Goal: Transaction & Acquisition: Purchase product/service

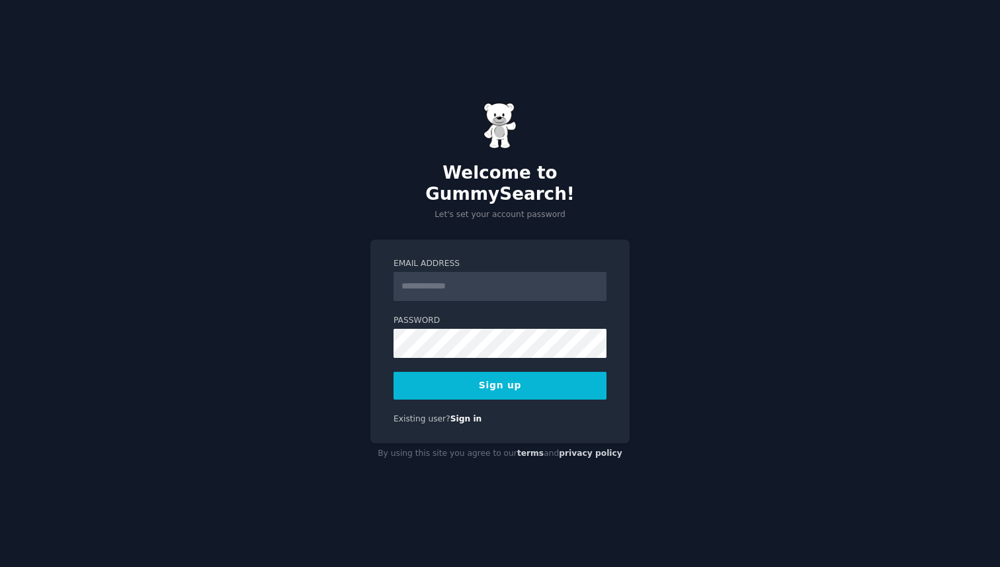
type input "*"
type input "**********"
click at [493, 381] on button "Sign up" at bounding box center [499, 386] width 213 height 28
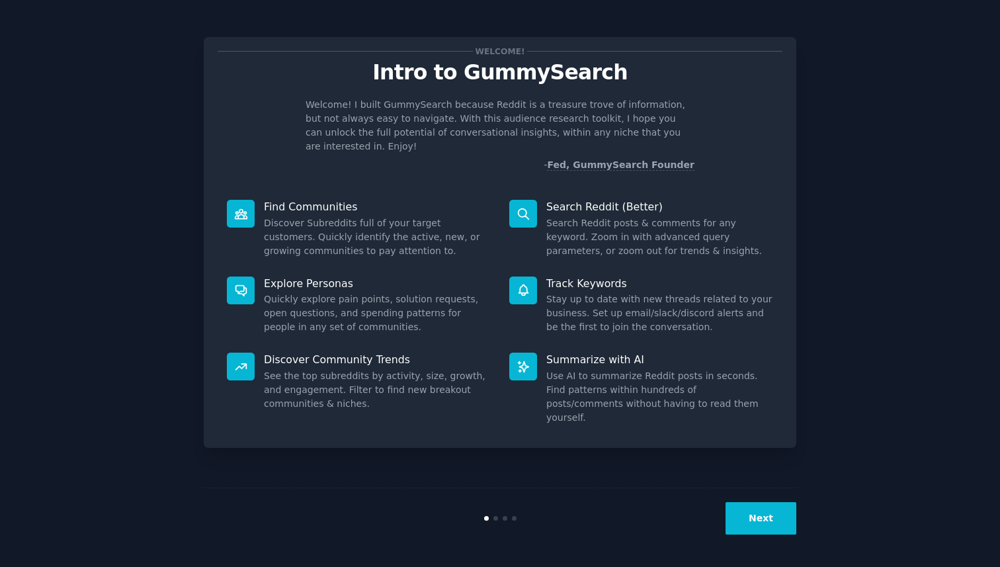
click at [753, 515] on button "Next" at bounding box center [760, 518] width 71 height 32
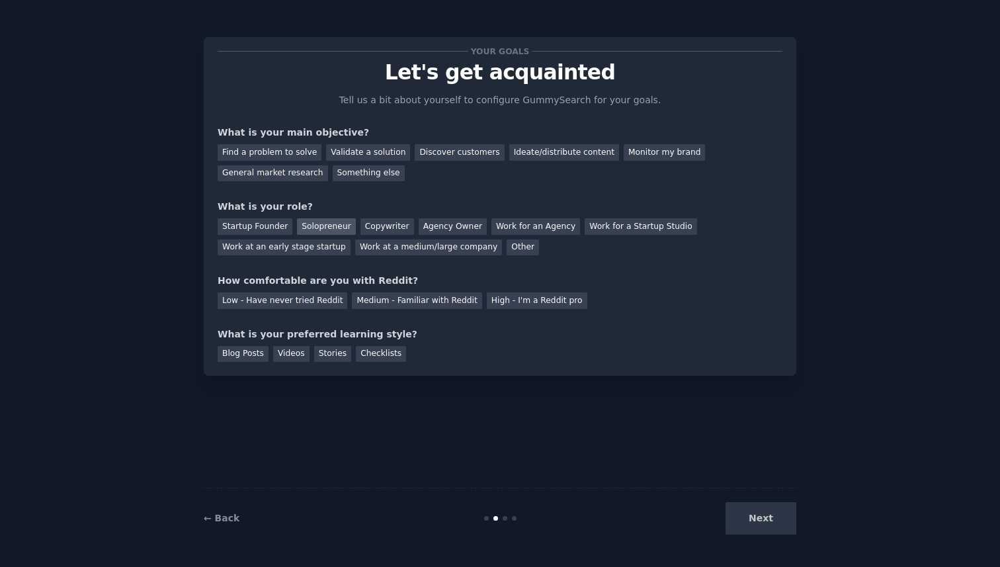
click at [316, 219] on div "Solopreneur" at bounding box center [326, 226] width 58 height 17
click at [251, 216] on div "Startup Founder Solopreneur Copywriter Agency Owner Work for an Agency Work for…" at bounding box center [500, 235] width 565 height 42
click at [256, 227] on div "Startup Founder" at bounding box center [255, 226] width 75 height 17
click at [318, 220] on div "Solopreneur" at bounding box center [326, 226] width 58 height 17
click at [444, 300] on div "Medium - Familiar with Reddit" at bounding box center [417, 300] width 130 height 17
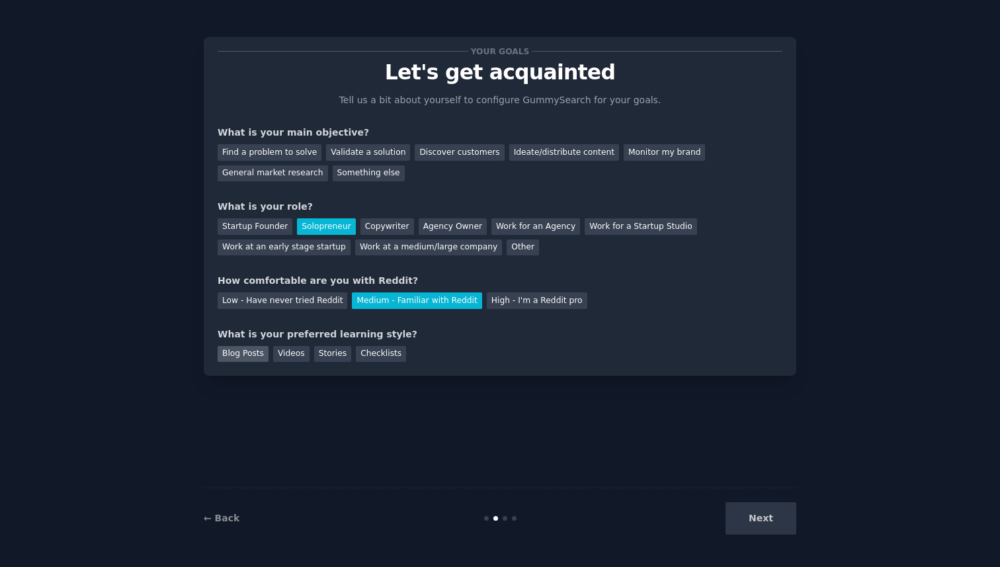
click at [245, 354] on div "Blog Posts" at bounding box center [243, 354] width 51 height 17
click at [354, 151] on div "Validate a solution" at bounding box center [368, 152] width 84 height 17
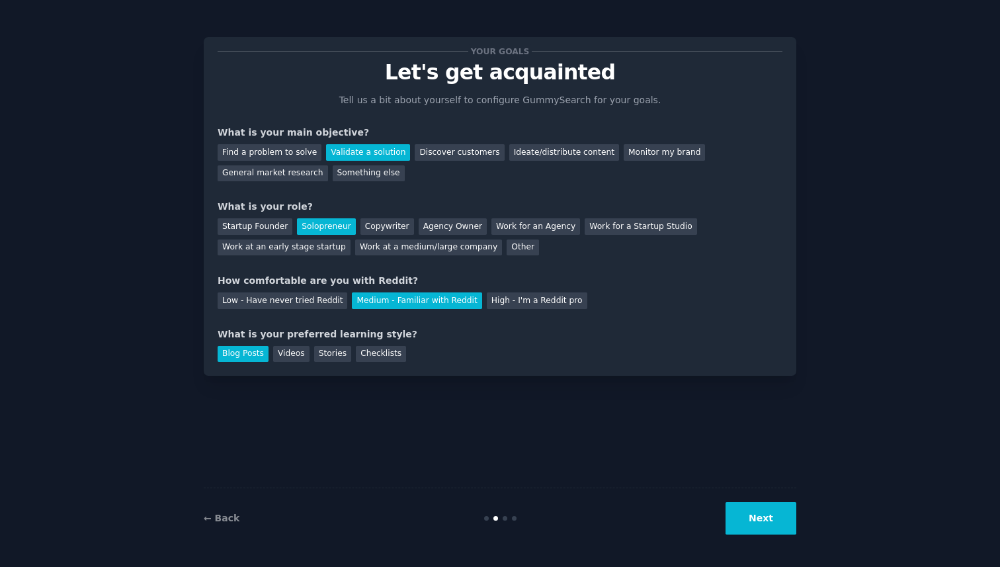
click at [753, 518] on button "Next" at bounding box center [760, 518] width 71 height 32
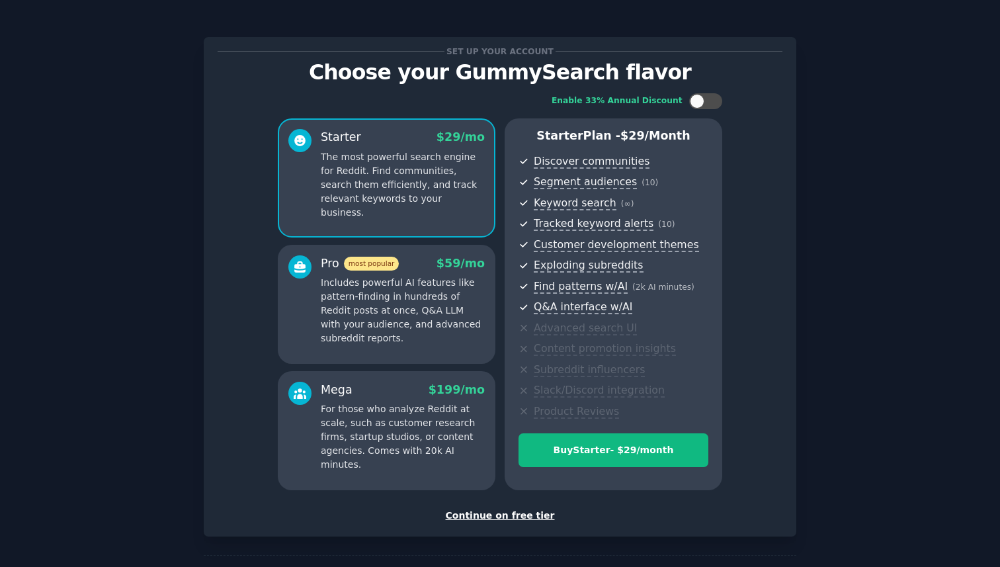
click at [502, 511] on div "Continue on free tier" at bounding box center [500, 516] width 565 height 14
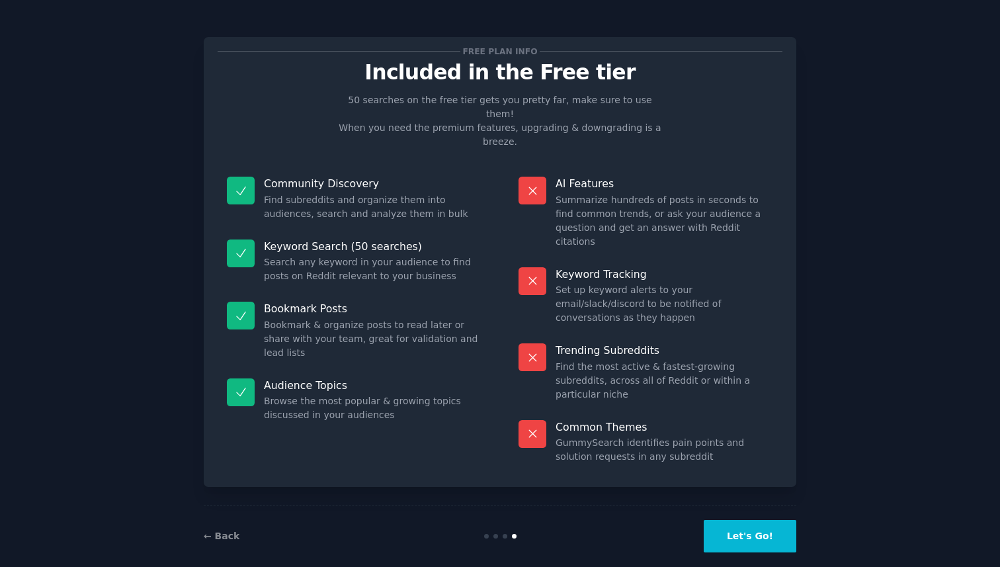
click at [749, 521] on button "Let's Go!" at bounding box center [750, 536] width 93 height 32
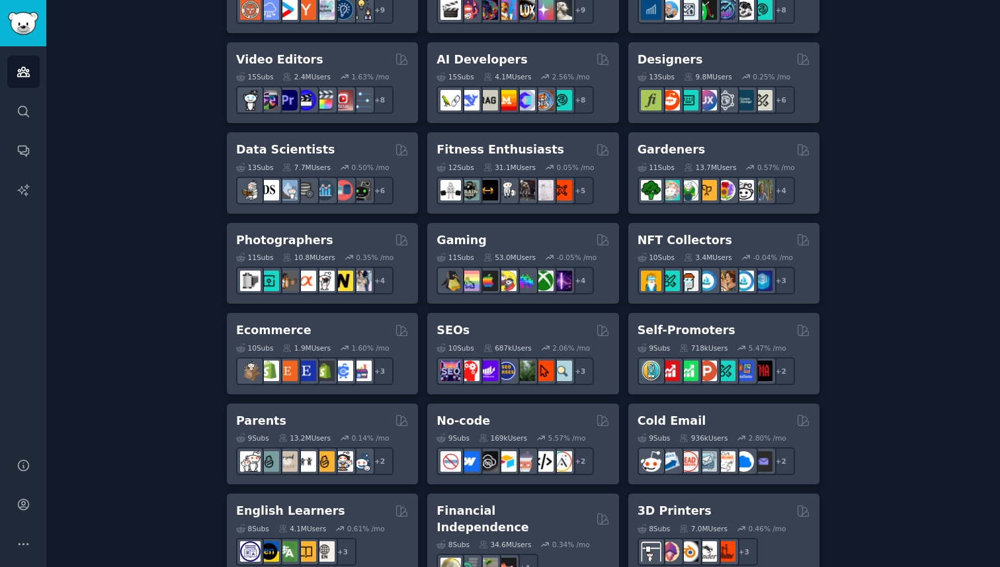
scroll to position [468, 0]
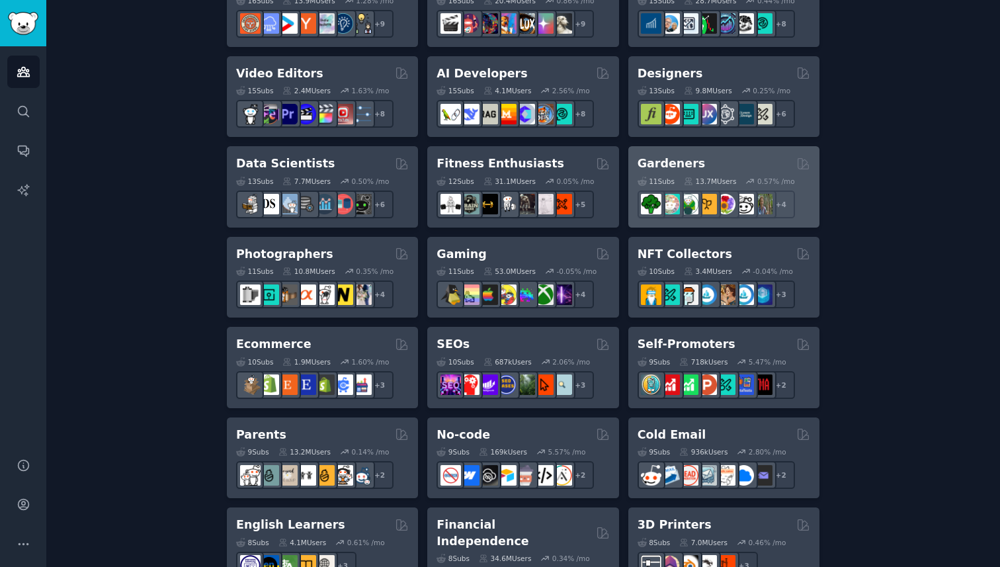
click at [671, 158] on h2 "Gardeners" at bounding box center [672, 163] width 68 height 17
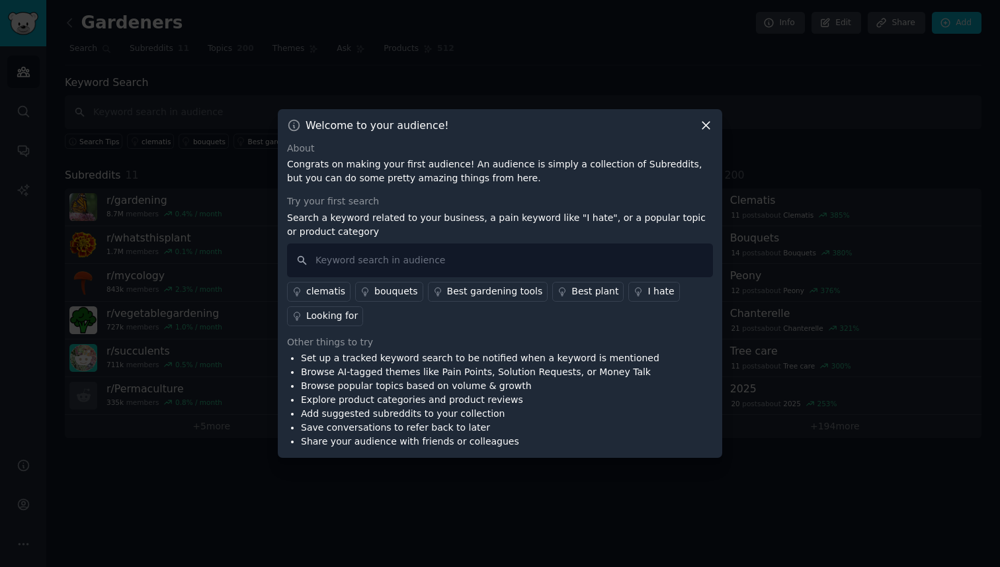
click at [708, 125] on icon at bounding box center [706, 125] width 14 height 14
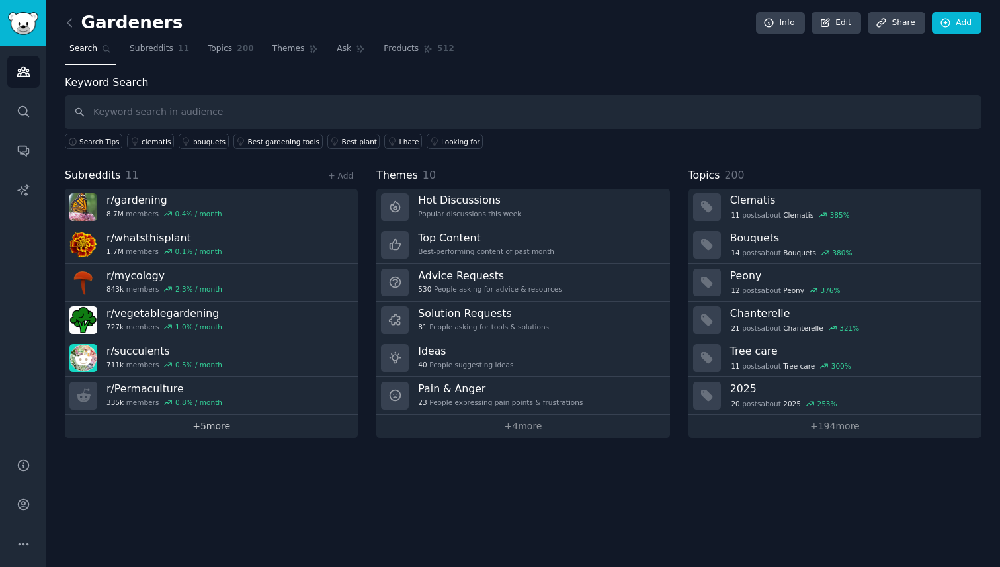
click at [208, 431] on link "+ 5 more" at bounding box center [211, 426] width 293 height 23
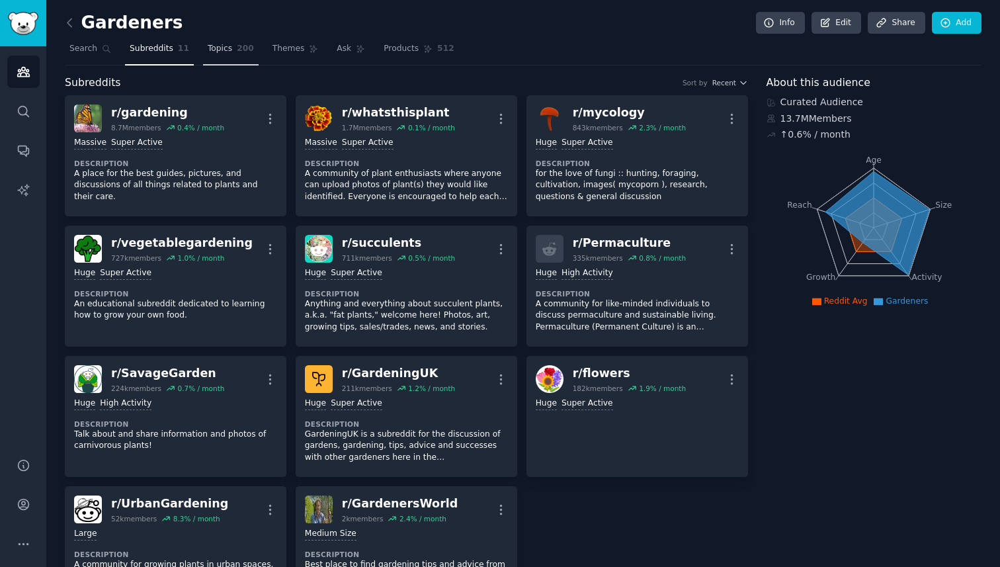
click at [228, 54] on link "Topics 200" at bounding box center [231, 51] width 56 height 27
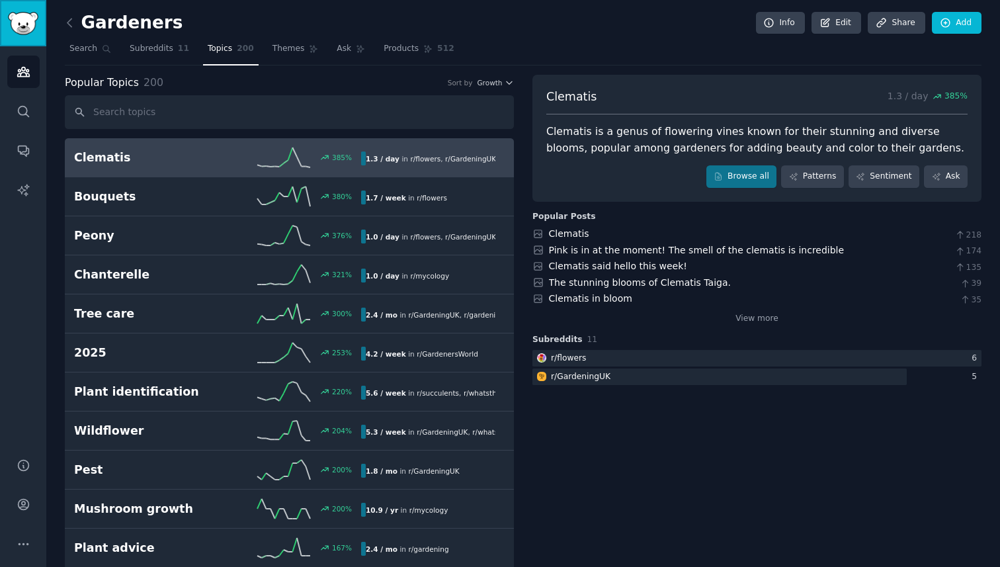
click at [28, 21] on img "Sidebar" at bounding box center [23, 23] width 30 height 23
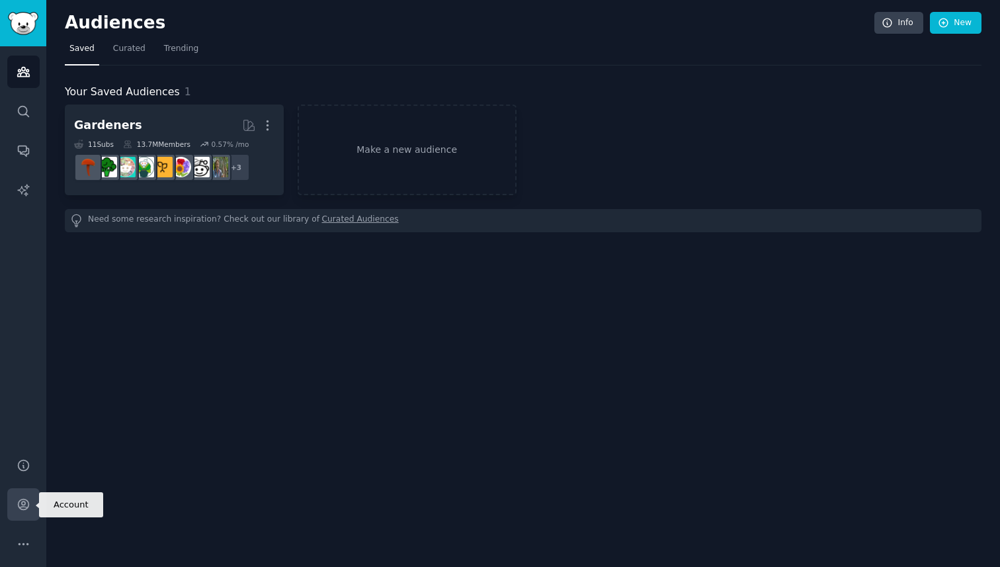
click at [25, 497] on icon "Sidebar" at bounding box center [24, 504] width 14 height 14
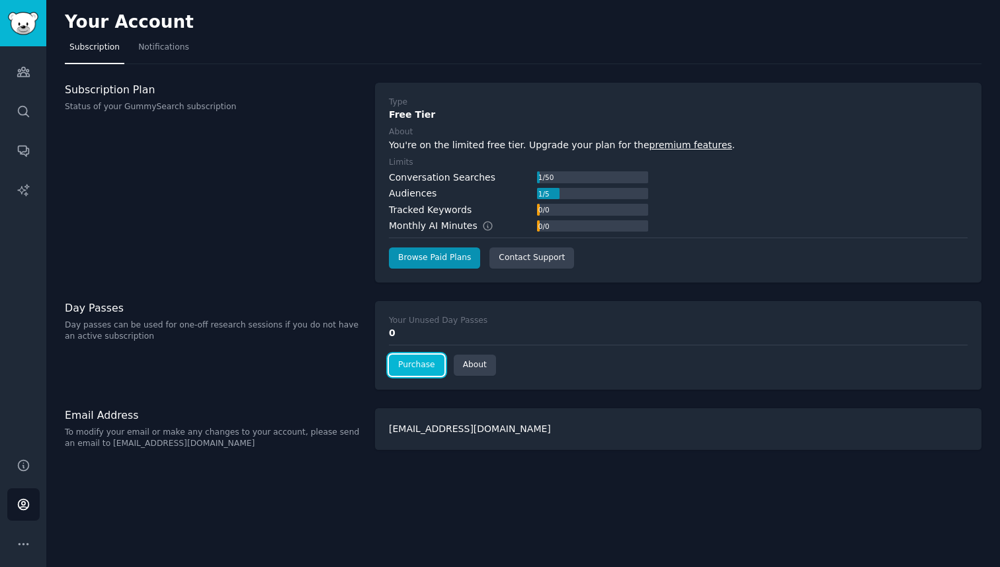
click at [421, 370] on link "Purchase" at bounding box center [417, 364] width 56 height 21
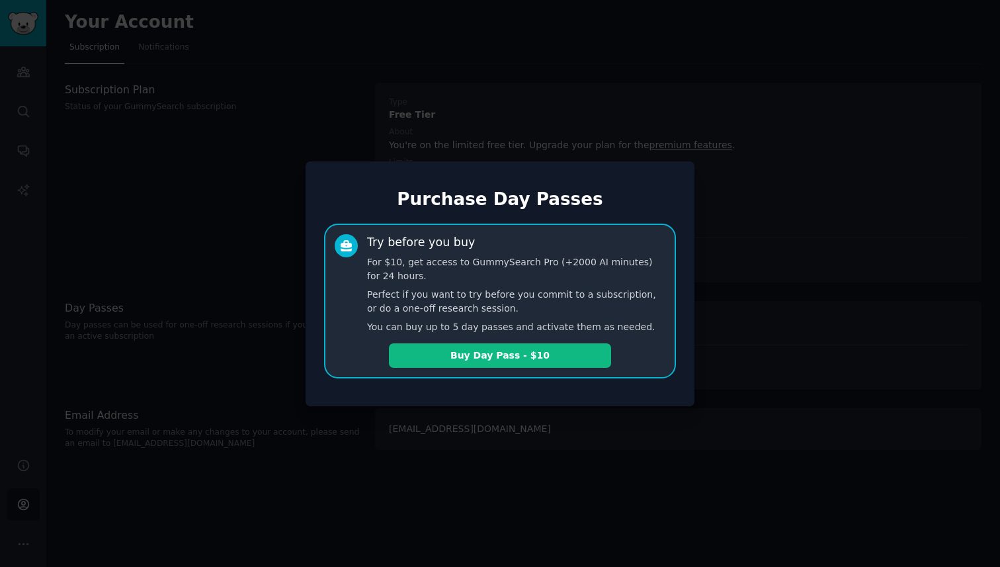
click at [348, 137] on div at bounding box center [500, 283] width 1000 height 567
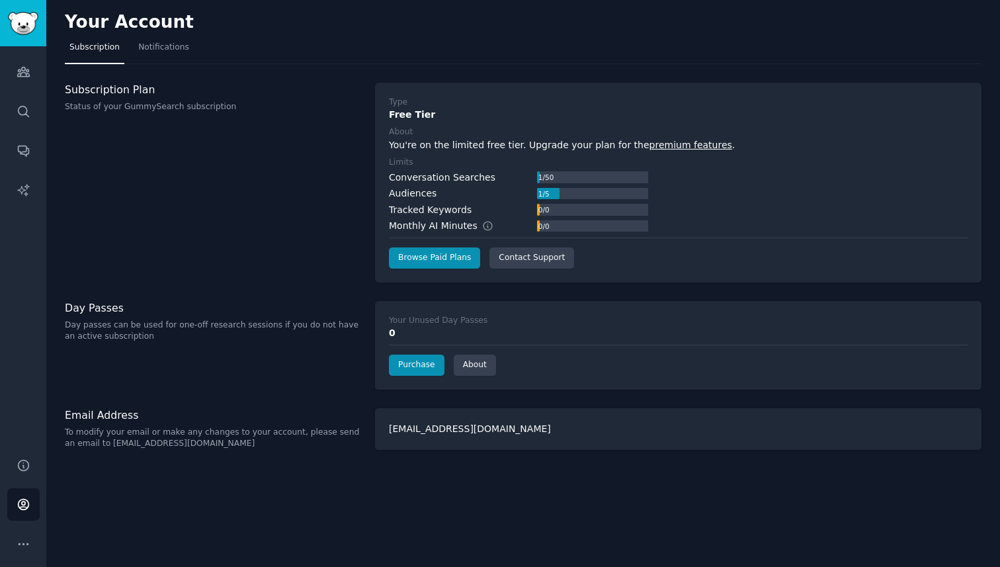
click at [270, 262] on div "Subscription Plan Status of your GummySearch subscription" at bounding box center [213, 183] width 296 height 200
